Goal: Find specific page/section: Find specific page/section

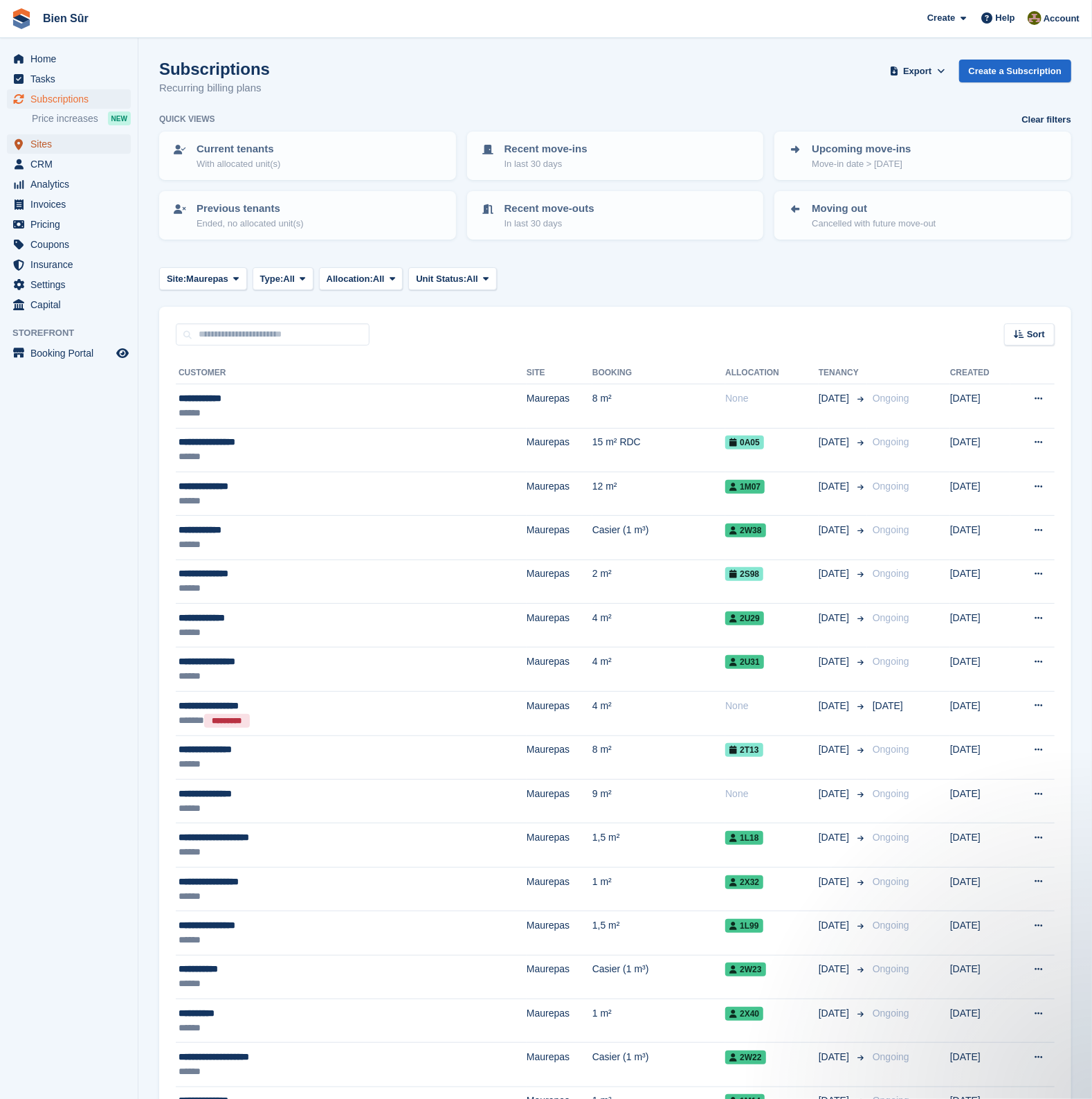
click at [39, 146] on span "Sites" at bounding box center [72, 143] width 83 height 19
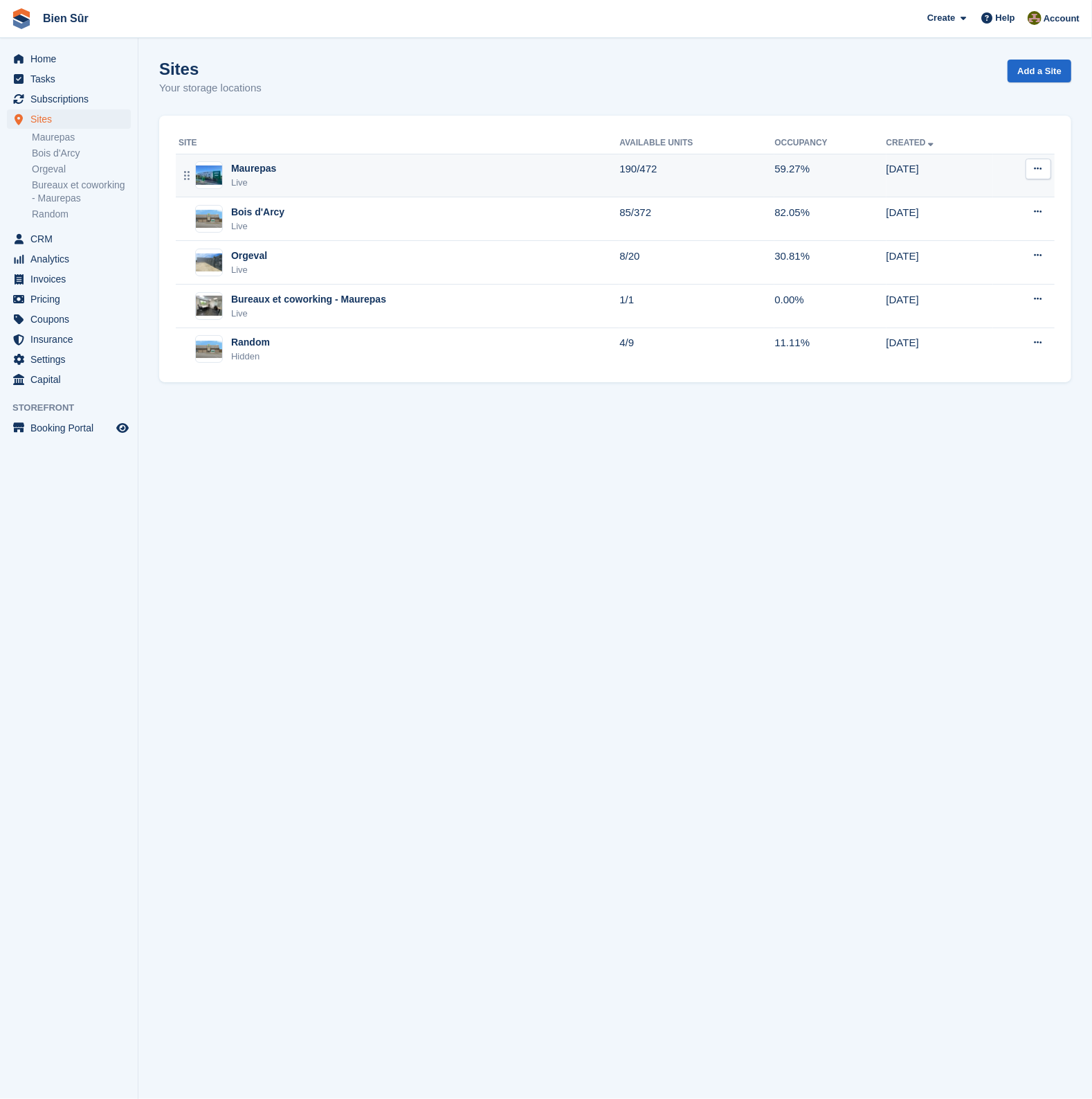
click at [256, 168] on div "Maurepas" at bounding box center [254, 168] width 45 height 14
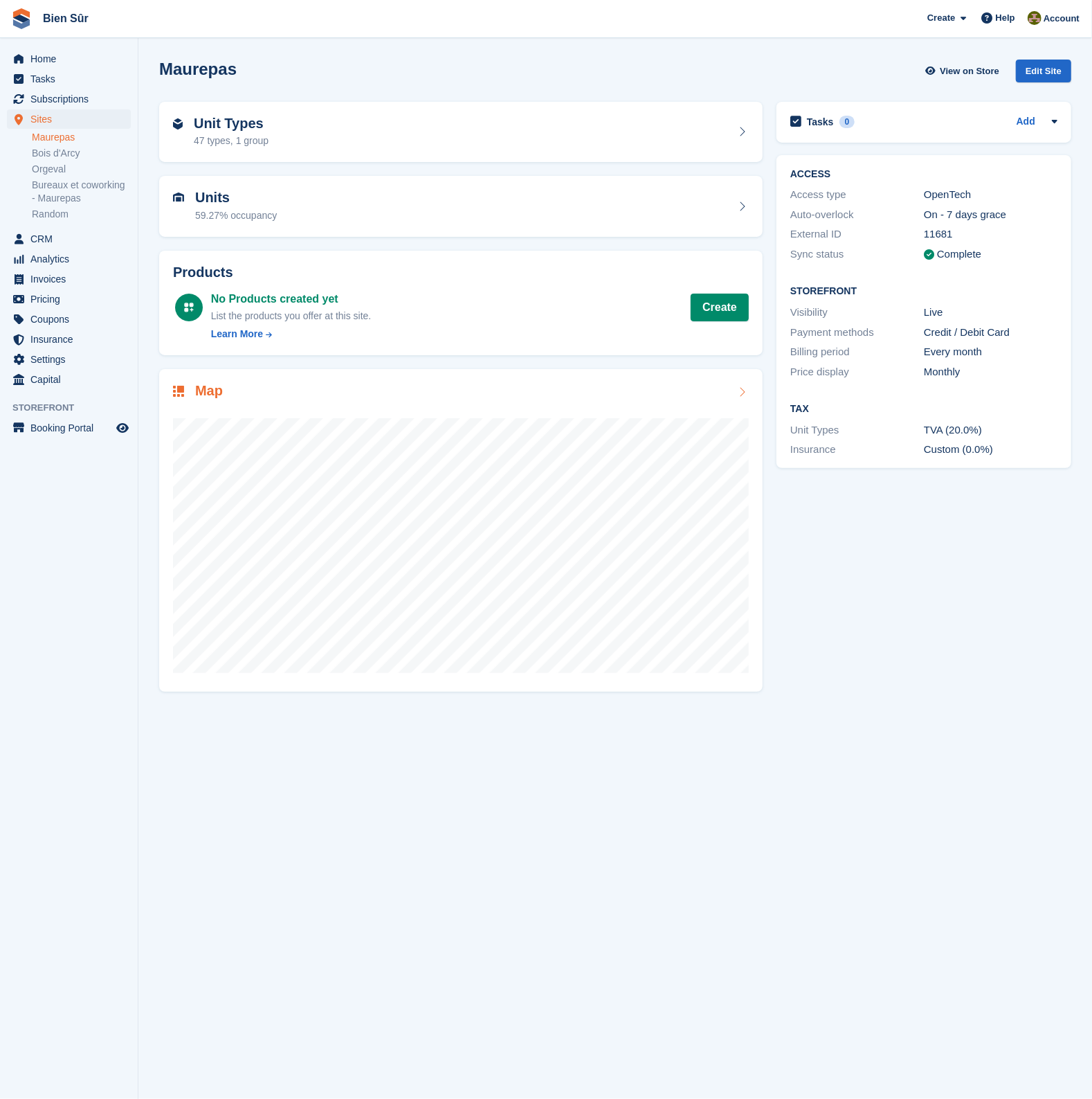
click at [377, 402] on div at bounding box center [461, 540] width 576 height 277
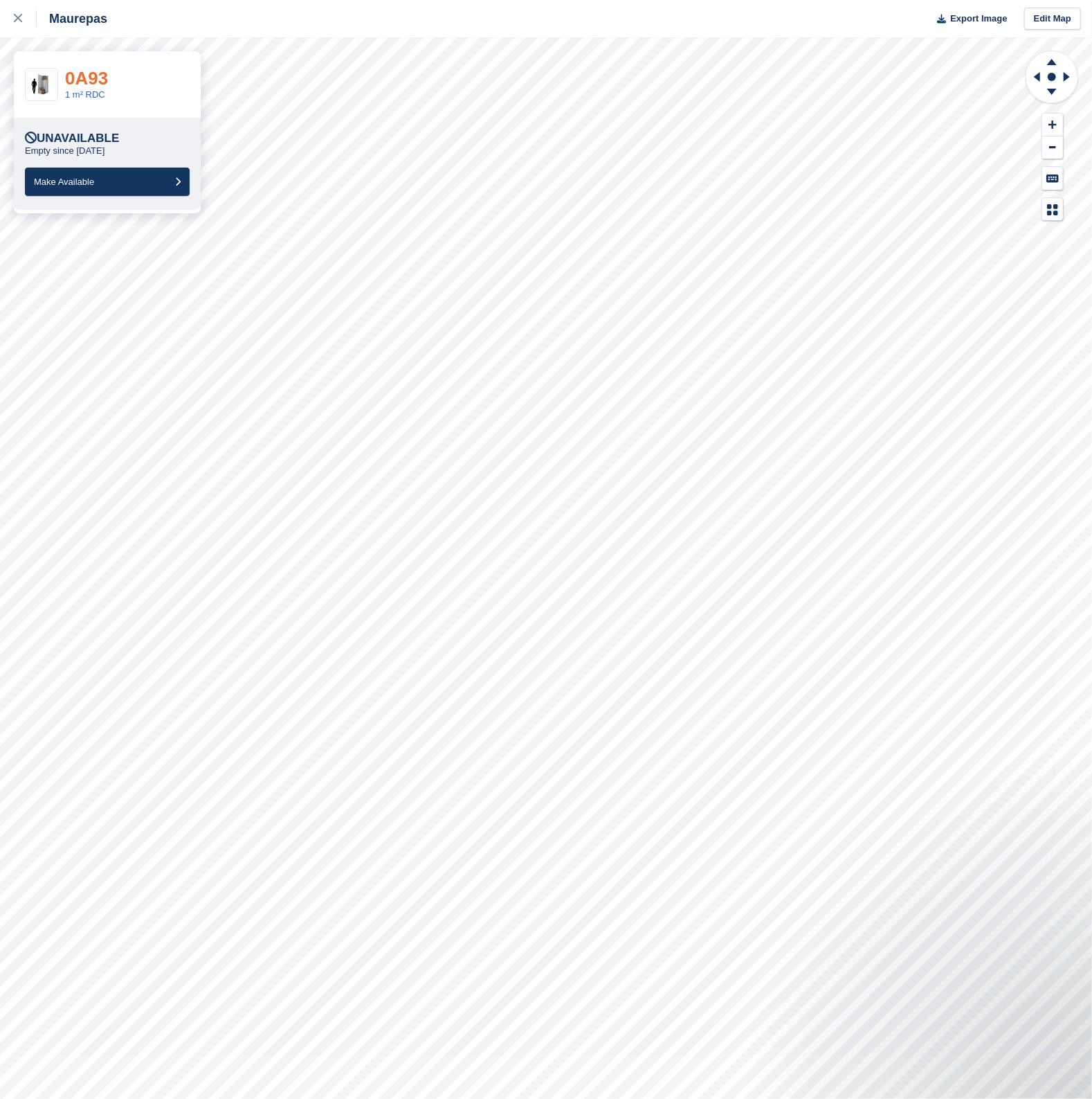
click at [96, 76] on link "0A93" at bounding box center [87, 78] width 43 height 21
